Goal: Find contact information: Find contact information

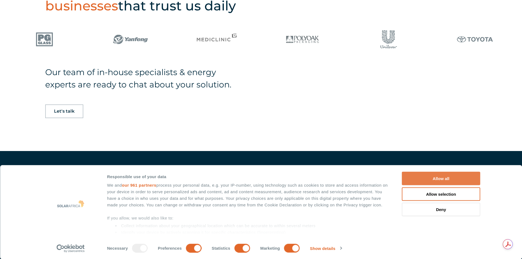
click at [420, 174] on button "Allow all" at bounding box center [441, 178] width 78 height 13
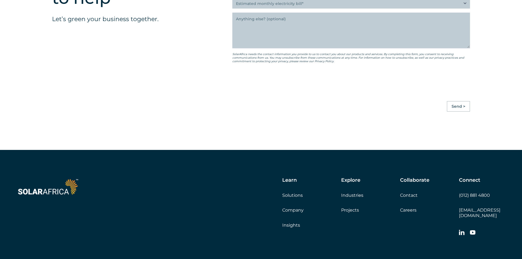
scroll to position [1537, 0]
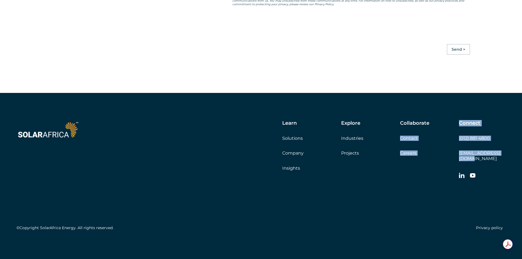
drag, startPoint x: 509, startPoint y: 156, endPoint x: 459, endPoint y: 158, distance: 50.5
click at [459, 158] on div "Learn Solutions Company Insights Explore Industries Projects Collaborate Contac…" at bounding box center [261, 177] width 522 height 168
click at [456, 164] on div "Learn Solutions Company Insights Explore Industries Projects Collaborate Contac…" at bounding box center [317, 150] width 376 height 61
drag, startPoint x: 457, startPoint y: 158, endPoint x: 477, endPoint y: 154, distance: 19.8
click at [477, 154] on div "Learn Solutions Company Insights Explore Industries Projects Collaborate Contac…" at bounding box center [317, 150] width 376 height 61
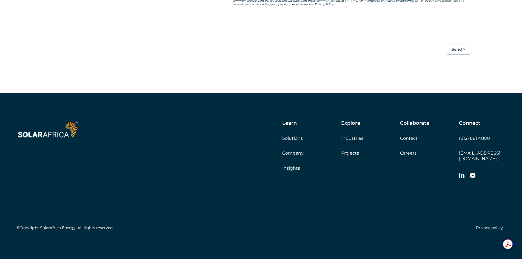
drag, startPoint x: 497, startPoint y: 163, endPoint x: 499, endPoint y: 158, distance: 4.4
click at [498, 161] on div "Connect (012) 881 4800 [EMAIL_ADDRESS][DOMAIN_NAME]" at bounding box center [482, 150] width 47 height 61
drag, startPoint x: 506, startPoint y: 156, endPoint x: 459, endPoint y: 159, distance: 46.7
click at [459, 159] on div "Learn Solutions Company Insights Explore Industries Projects Collaborate Contac…" at bounding box center [317, 150] width 376 height 61
drag, startPoint x: 459, startPoint y: 162, endPoint x: 460, endPoint y: 157, distance: 4.5
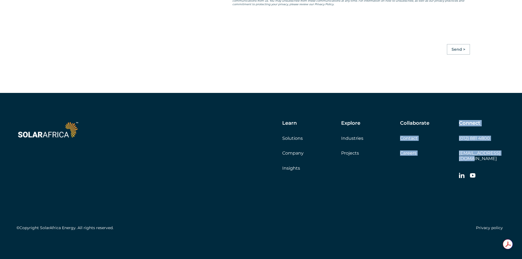
click at [459, 161] on div "Learn Solutions Company Insights Explore Industries Projects Collaborate Contac…" at bounding box center [317, 150] width 376 height 61
click at [486, 160] on div "Connect (012) 881 4800 [EMAIL_ADDRESS][DOMAIN_NAME]" at bounding box center [482, 150] width 47 height 61
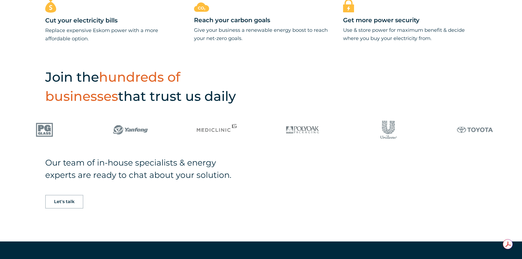
scroll to position [411, 0]
